Goal: Information Seeking & Learning: Check status

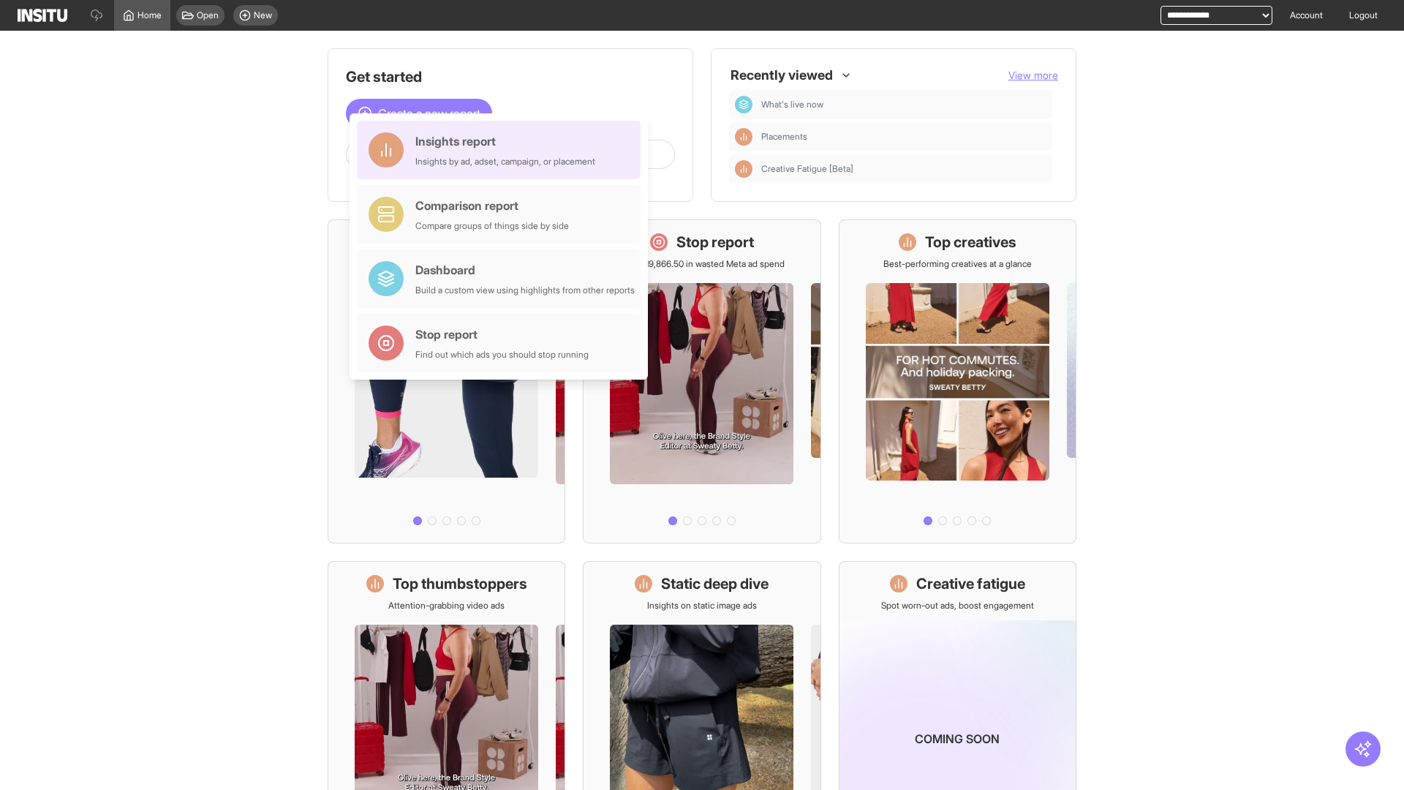
click at [503, 150] on div "Insights report Insights by ad, adset, campaign, or placement" at bounding box center [505, 149] width 180 height 35
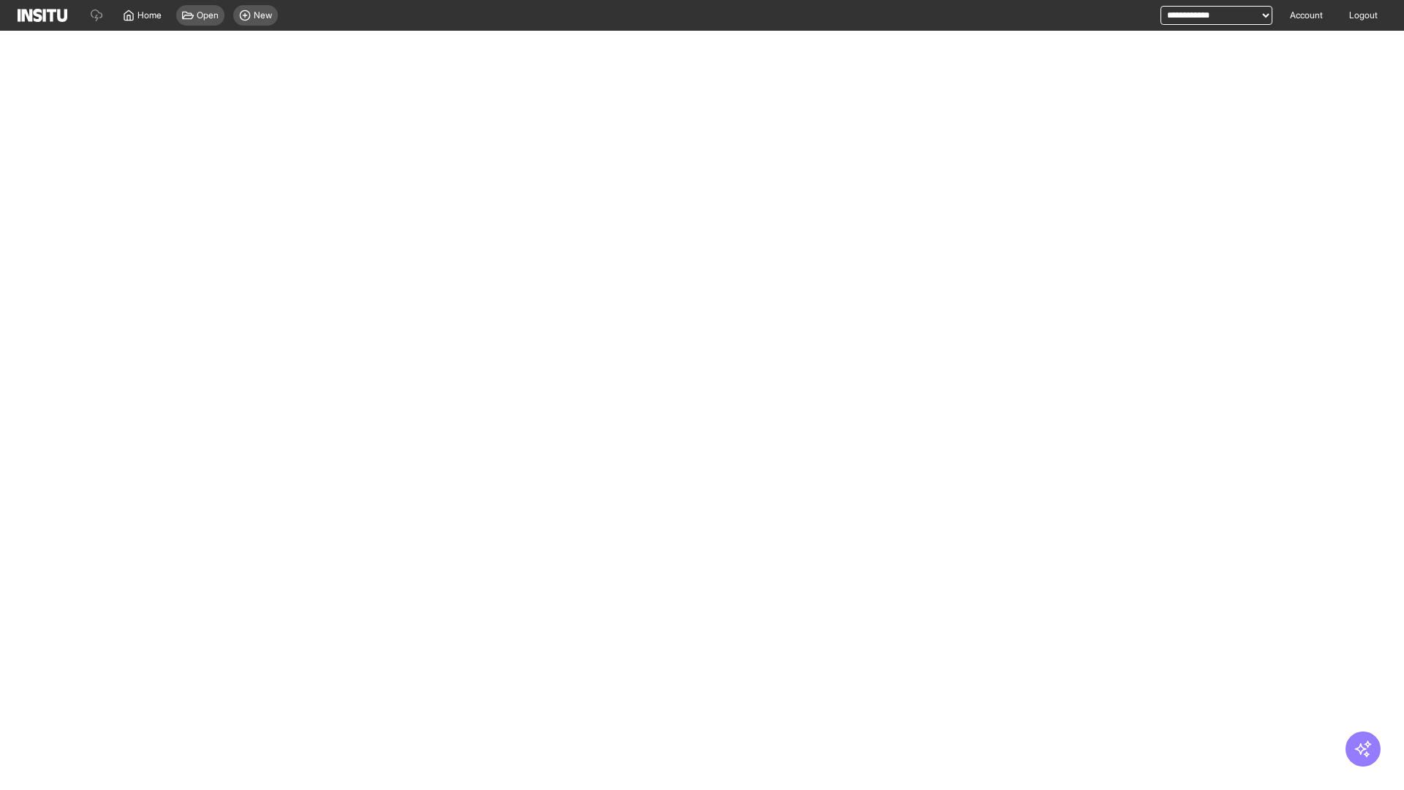
select select "**"
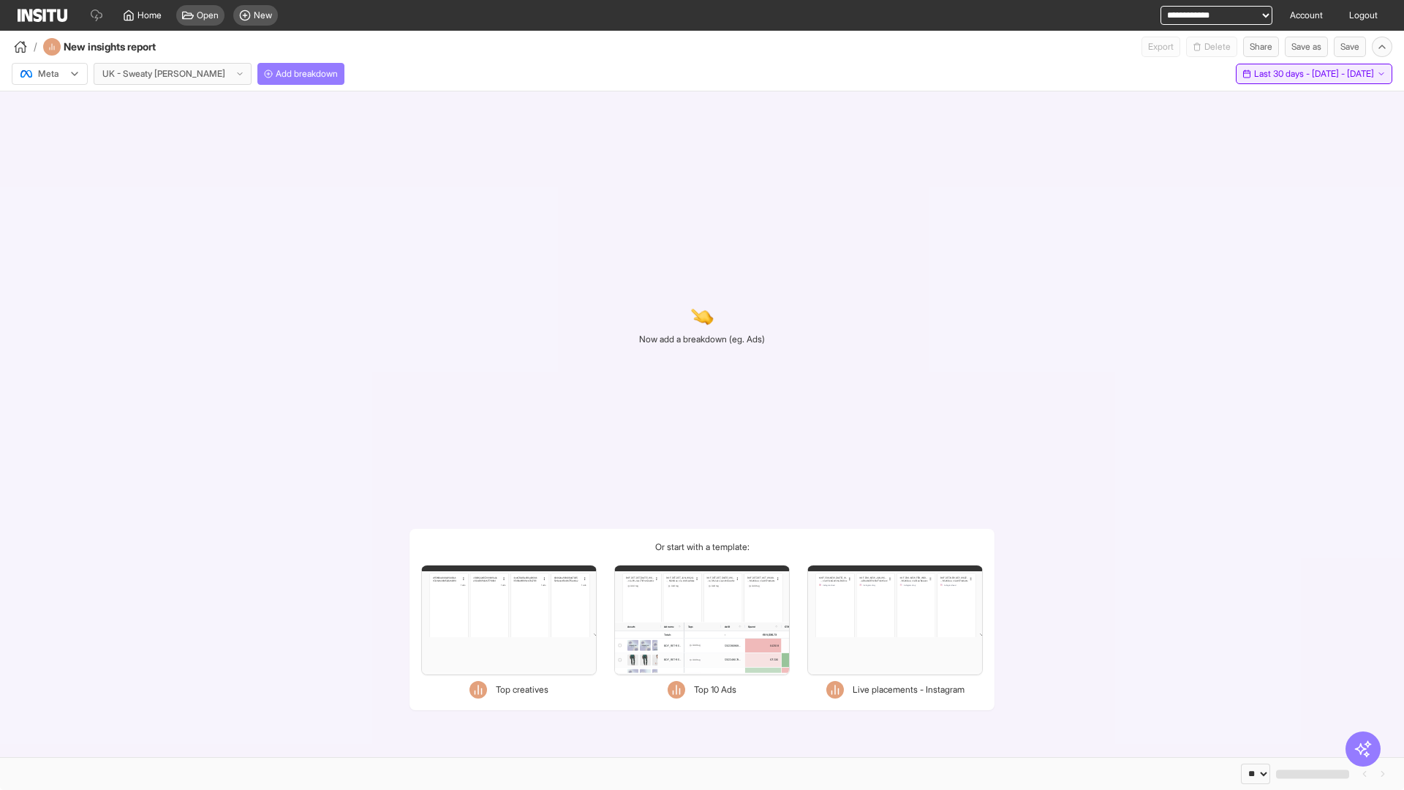
click at [1287, 74] on span "Last 30 days - [DATE] - [DATE]" at bounding box center [1314, 74] width 120 height 12
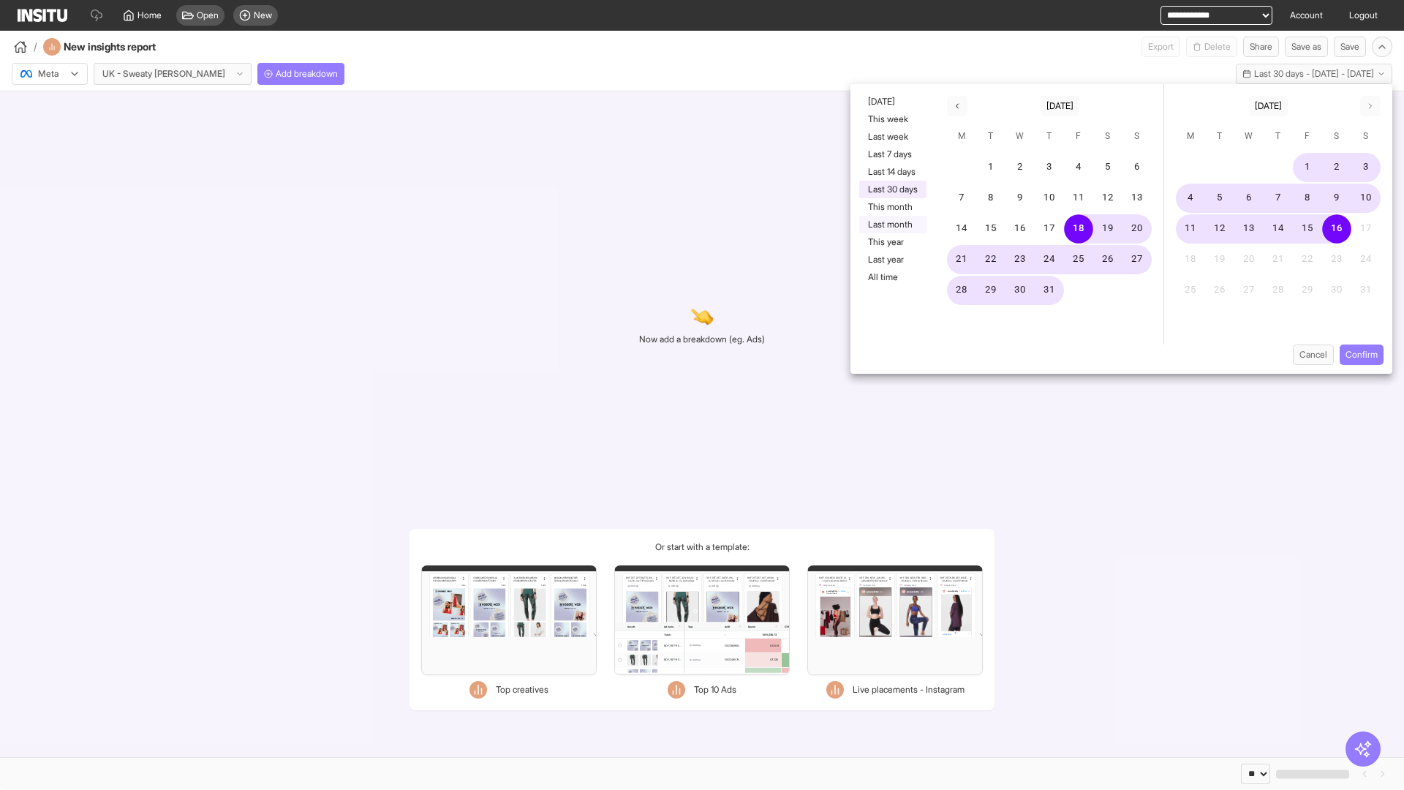
click at [892, 225] on button "Last month" at bounding box center [892, 225] width 67 height 18
